Goal: Transaction & Acquisition: Purchase product/service

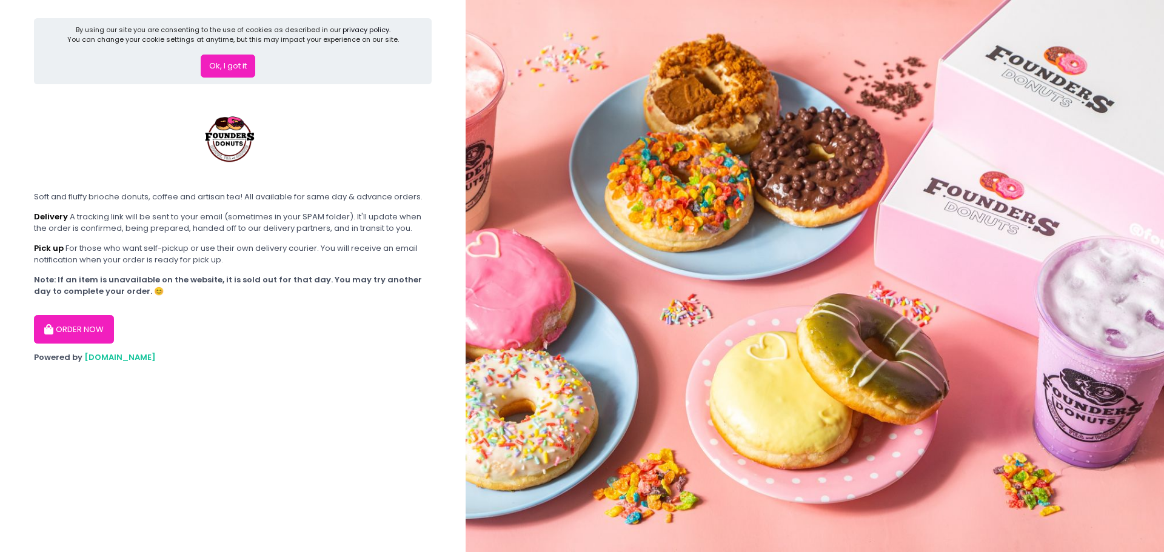
click at [231, 68] on button "Ok, I got it" at bounding box center [228, 66] width 55 height 23
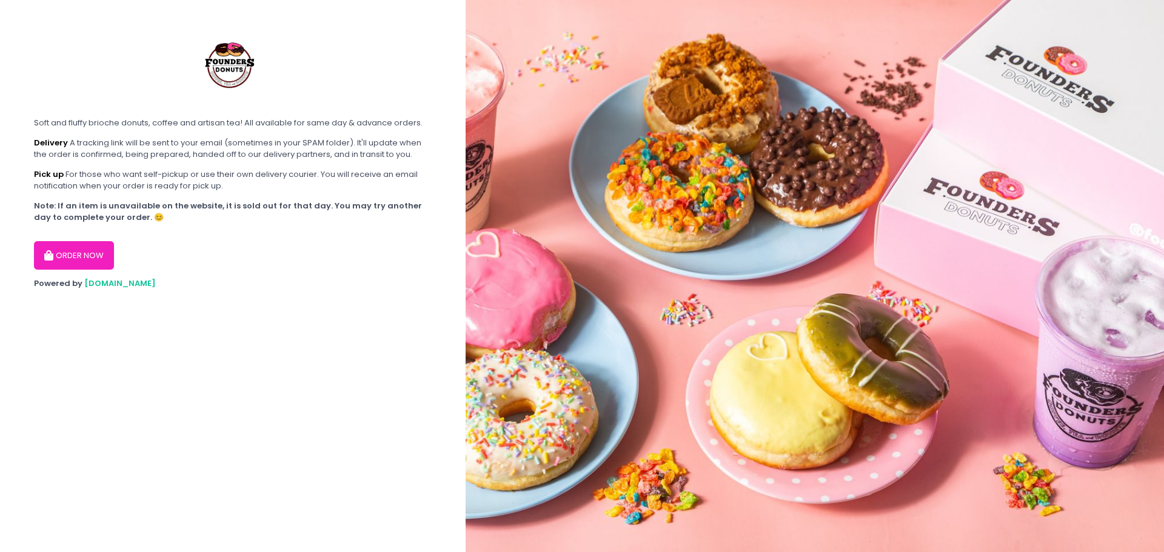
click at [85, 259] on button "ORDER NOW" at bounding box center [74, 255] width 80 height 29
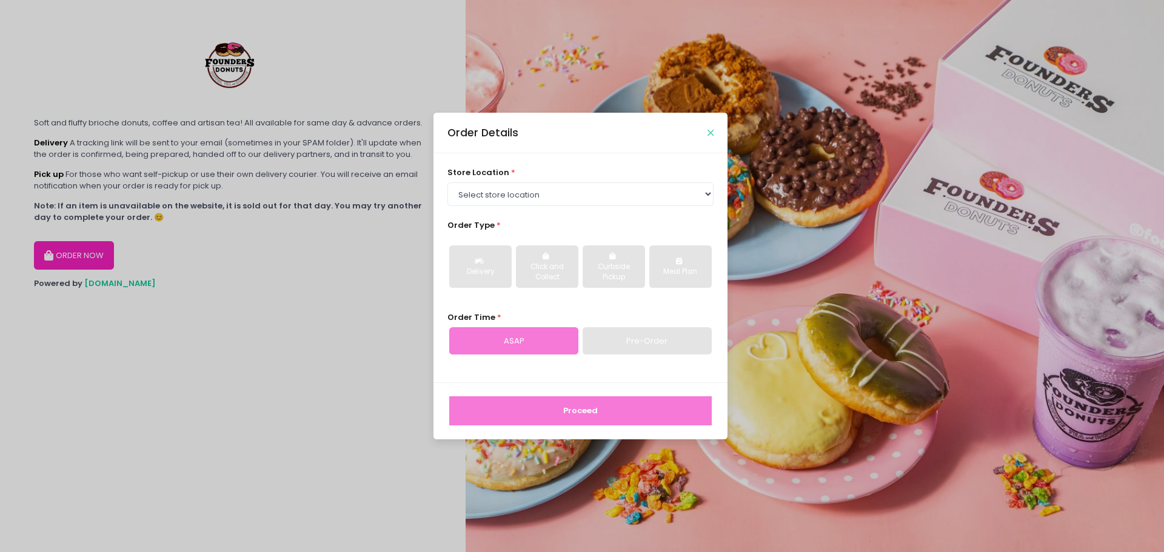
click at [710, 134] on icon "Close" at bounding box center [710, 133] width 6 height 9
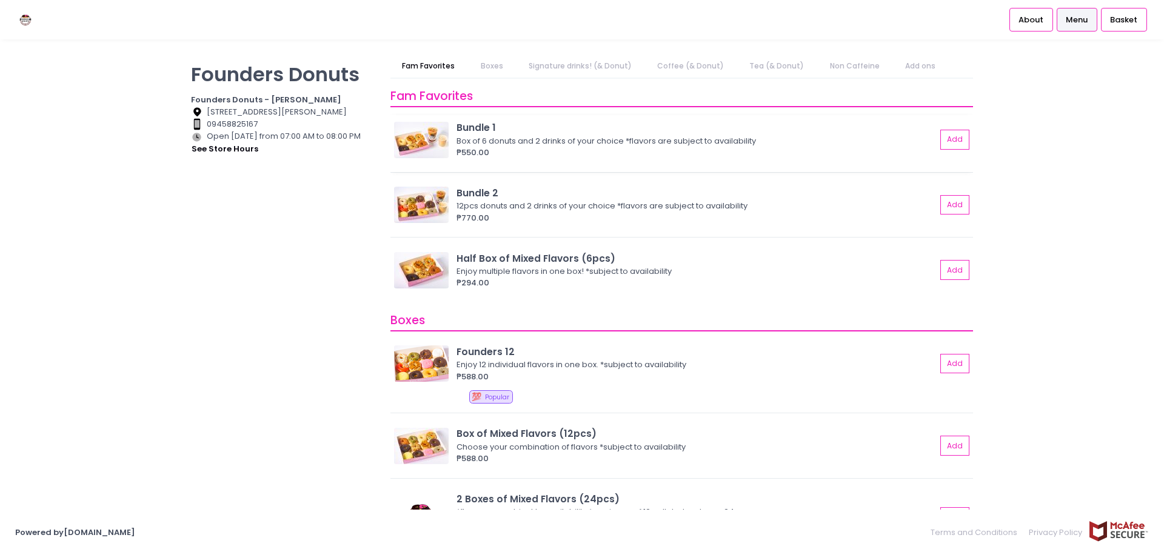
click at [427, 142] on img at bounding box center [421, 140] width 55 height 36
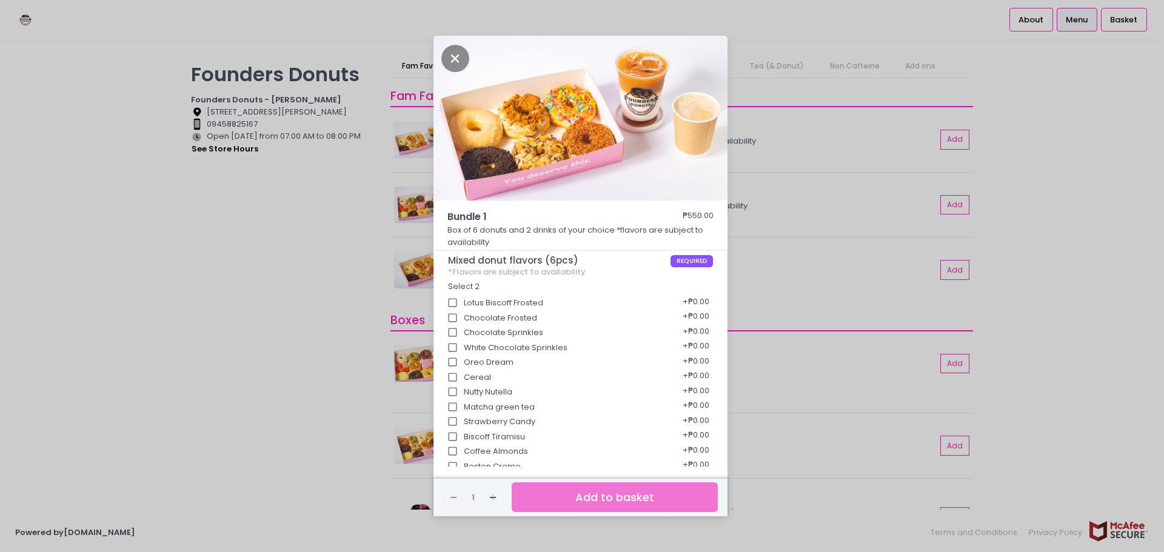
click at [1114, 134] on div "Bundle 1 ₱550.00 Box of 6 donuts and 2 drinks of your choice *flavors are subje…" at bounding box center [582, 276] width 1164 height 552
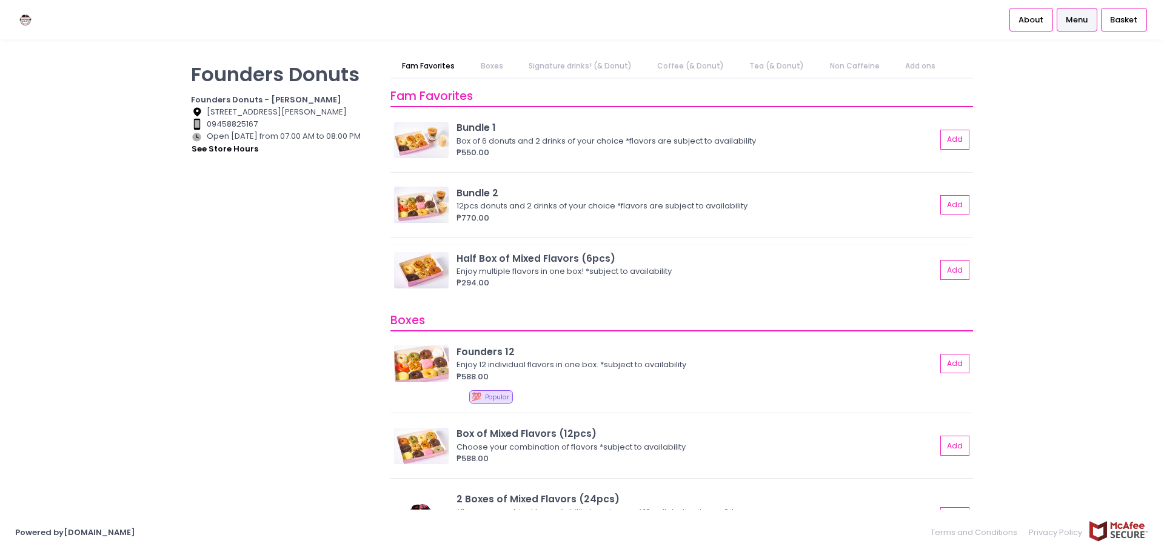
click at [501, 275] on div "Enjoy multiple flavors in one box! *subject to availability" at bounding box center [694, 272] width 476 height 12
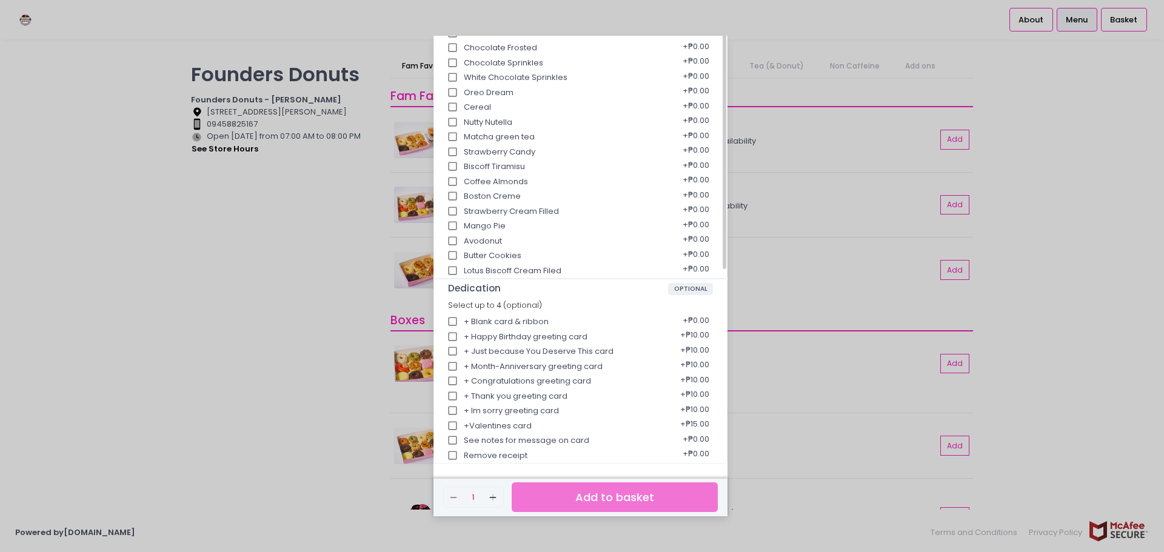
scroll to position [76, 0]
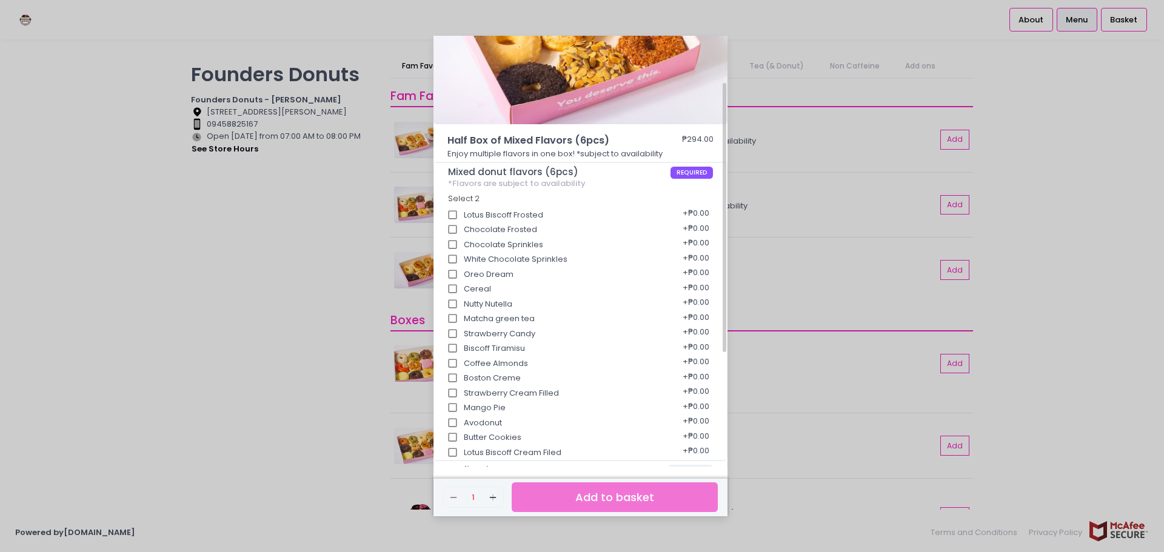
click at [1064, 219] on div "Half Box of Mixed Flavors (6pcs) ₱294.00 Enjoy multiple flavors in one box! *su…" at bounding box center [582, 276] width 1164 height 552
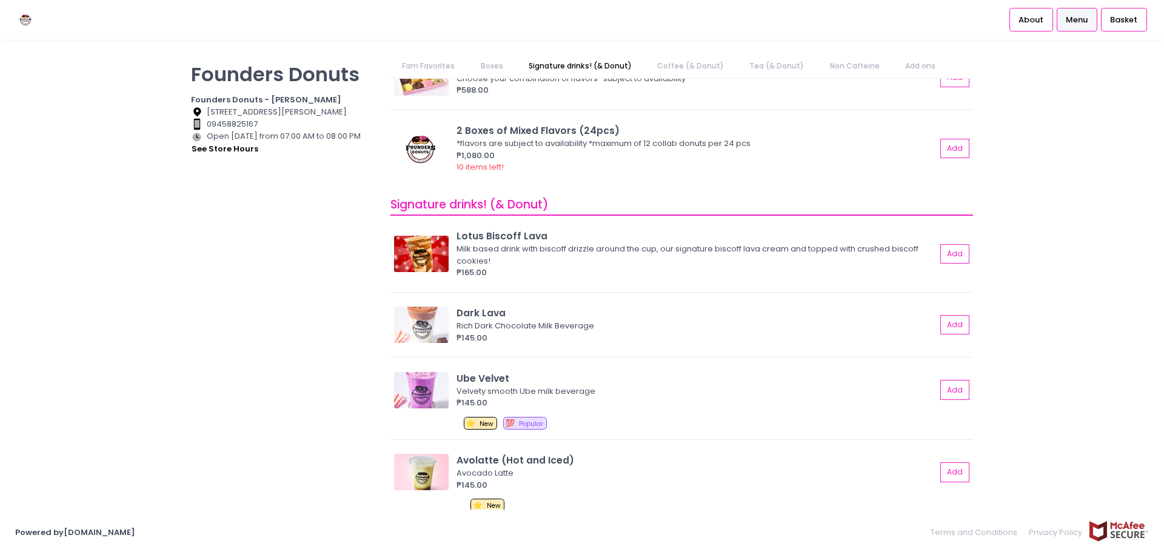
scroll to position [485, 0]
